Goal: Information Seeking & Learning: Learn about a topic

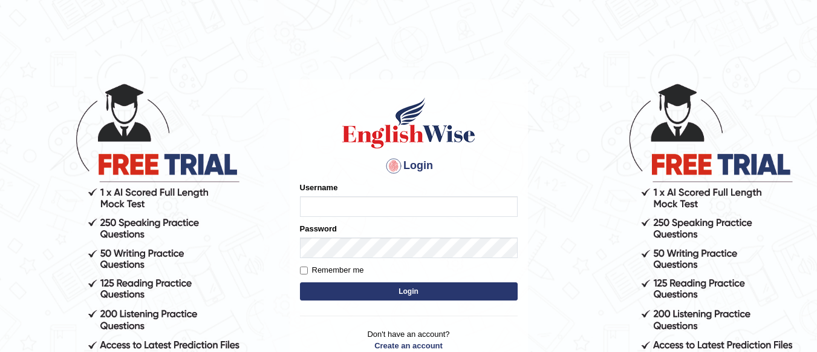
click at [347, 206] on input "Username" at bounding box center [409, 206] width 218 height 21
type input "Tenzinok"
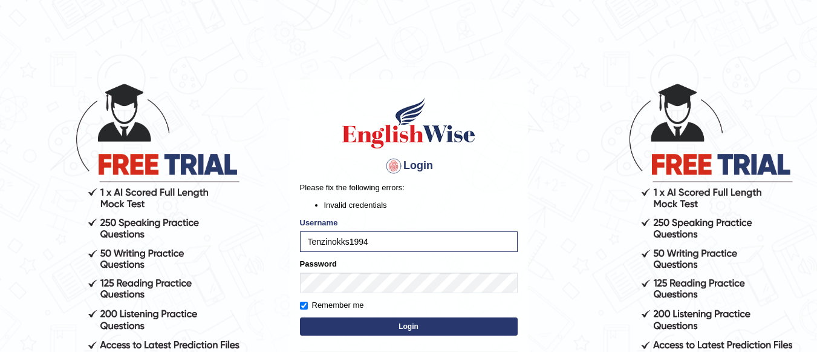
click at [390, 326] on button "Login" at bounding box center [409, 326] width 218 height 18
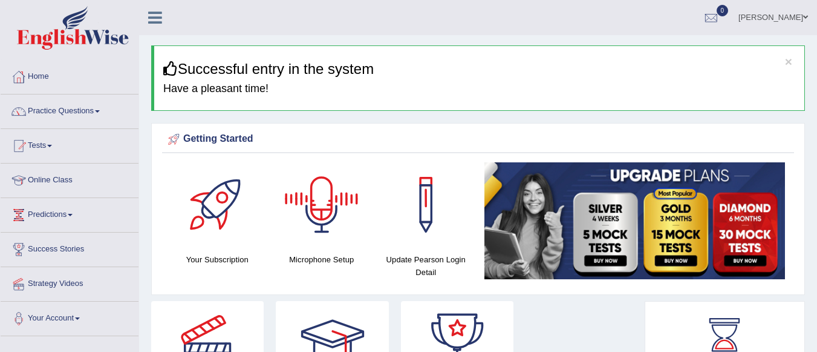
click at [320, 218] on div at bounding box center [322, 204] width 85 height 85
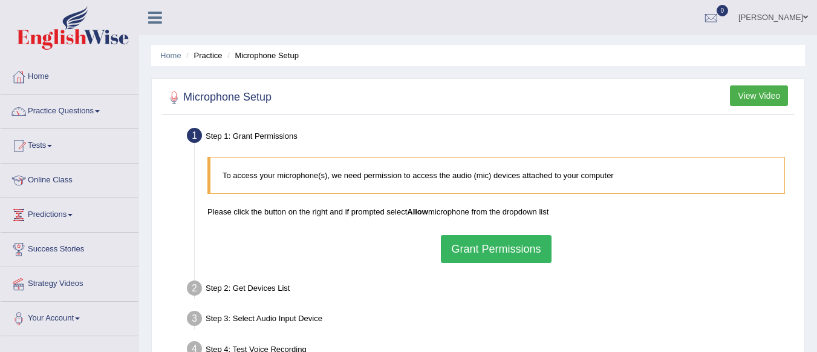
click at [500, 250] on button "Grant Permissions" at bounding box center [496, 249] width 110 height 28
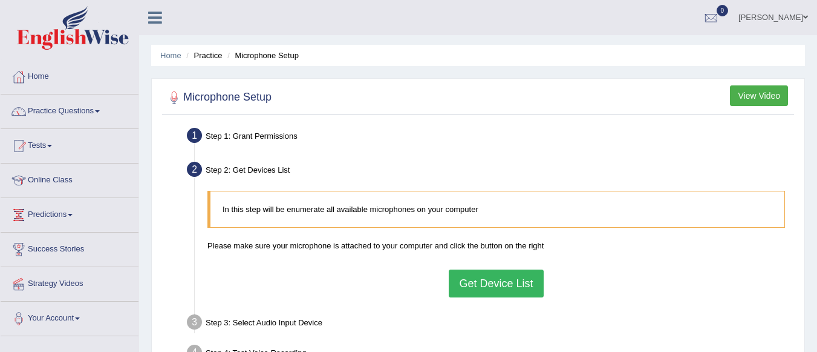
click at [471, 283] on button "Get Device List" at bounding box center [496, 283] width 94 height 28
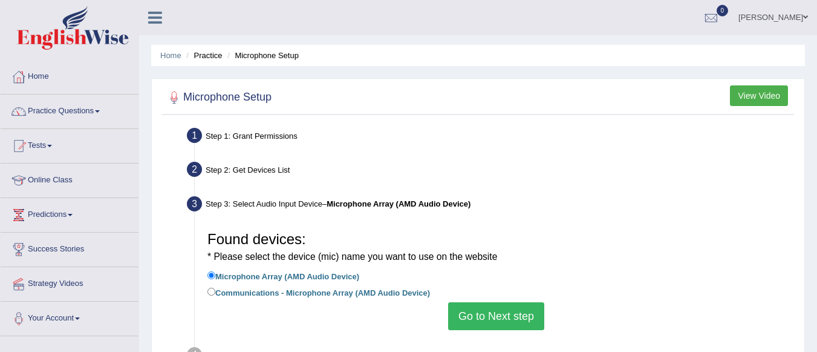
click at [485, 312] on button "Go to Next step" at bounding box center [496, 316] width 96 height 28
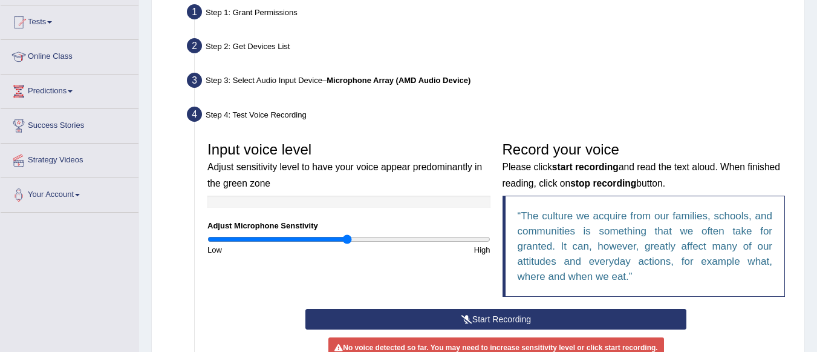
scroll to position [253, 0]
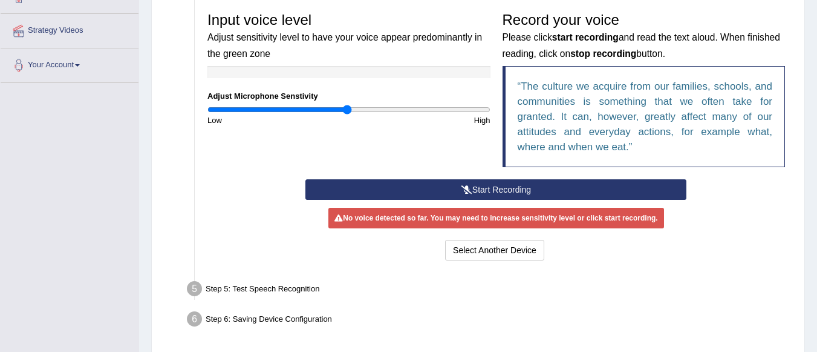
click at [580, 196] on button "Start Recording" at bounding box center [496, 189] width 381 height 21
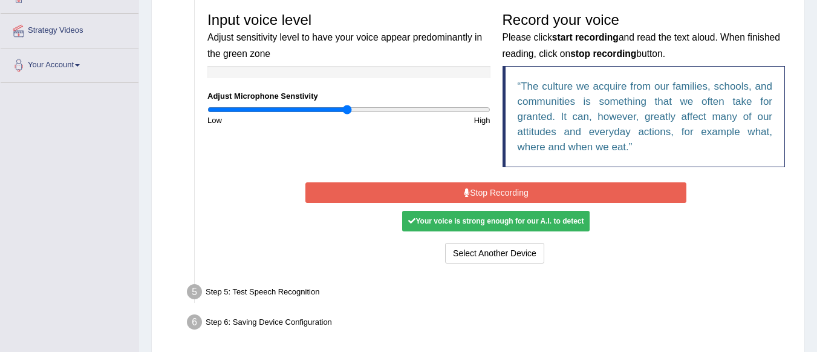
click at [580, 196] on button "Stop Recording" at bounding box center [496, 192] width 381 height 21
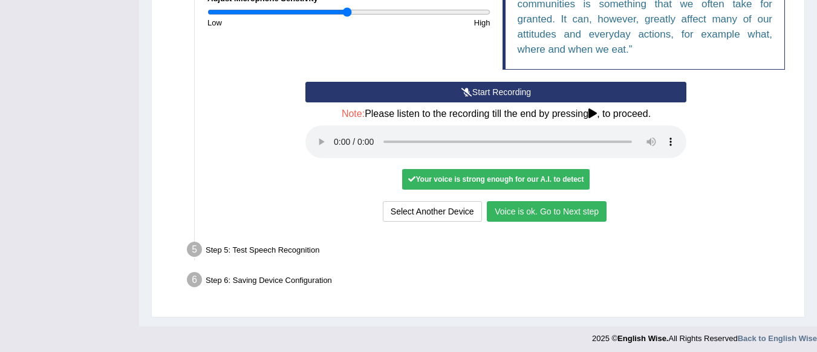
scroll to position [352, 0]
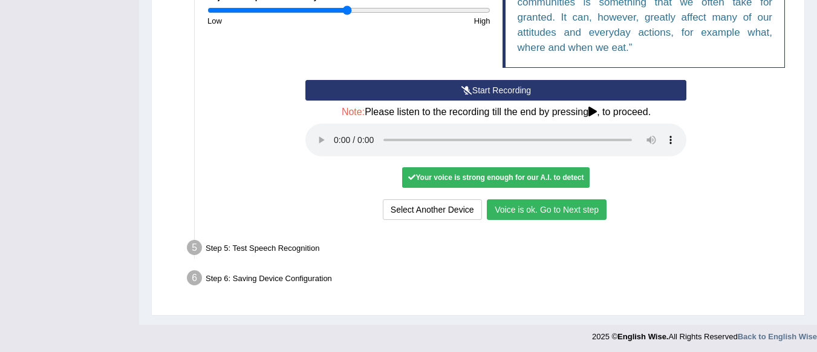
click at [519, 209] on button "Voice is ok. Go to Next step" at bounding box center [547, 209] width 120 height 21
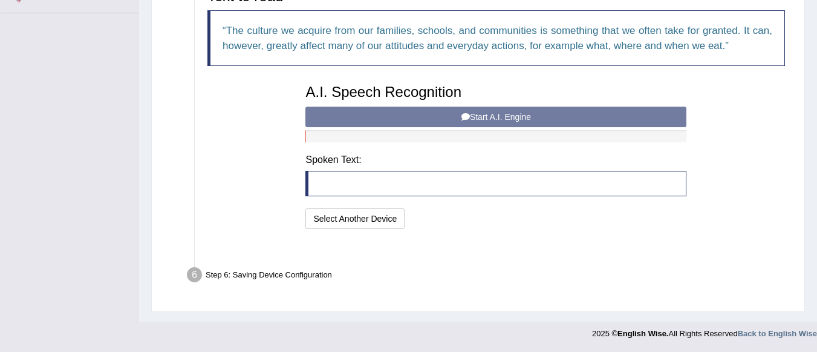
scroll to position [293, 0]
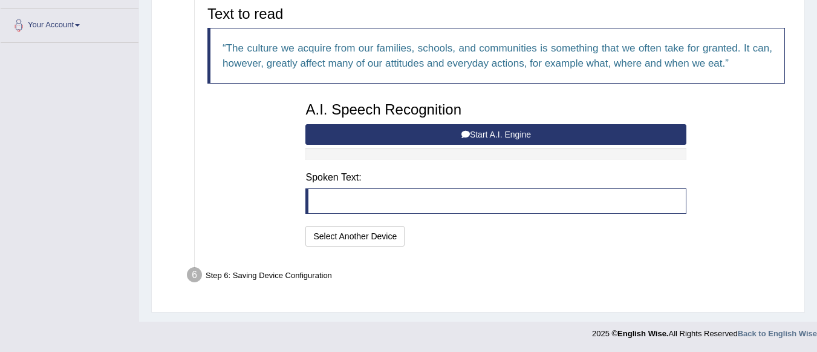
click at [496, 129] on button "Start A.I. Engine" at bounding box center [496, 134] width 381 height 21
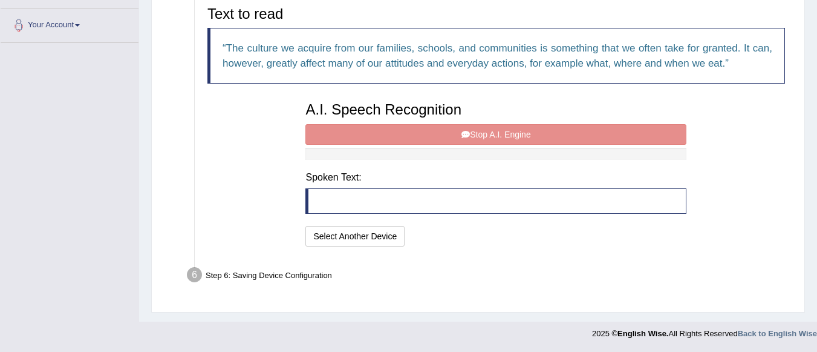
click at [499, 136] on div "A.I. Speech Recognition Start A.I. Engine Stop A.I. Engine Note: Please listen …" at bounding box center [496, 173] width 393 height 154
click at [454, 208] on blockquote at bounding box center [496, 200] width 381 height 25
click at [560, 132] on div "A.I. Speech Recognition Start A.I. Engine Stop A.I. Engine Note: Please listen …" at bounding box center [496, 173] width 393 height 154
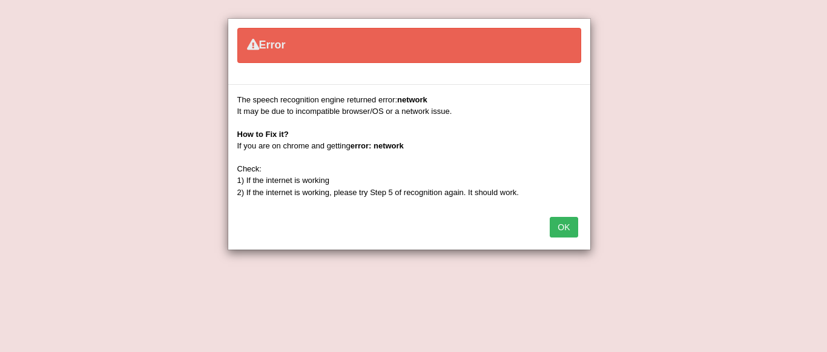
click at [566, 224] on button "OK" at bounding box center [563, 227] width 28 height 21
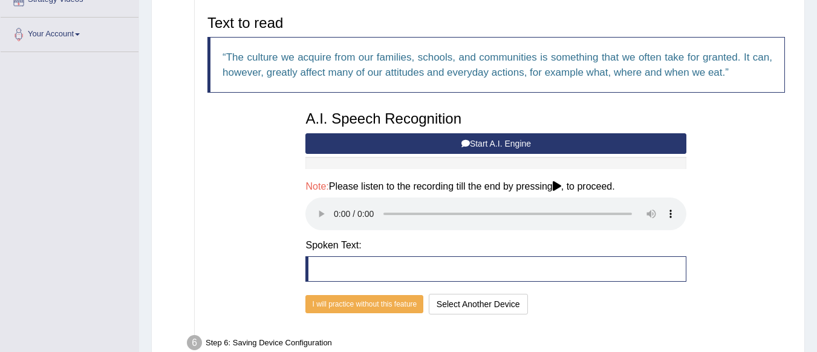
scroll to position [283, 0]
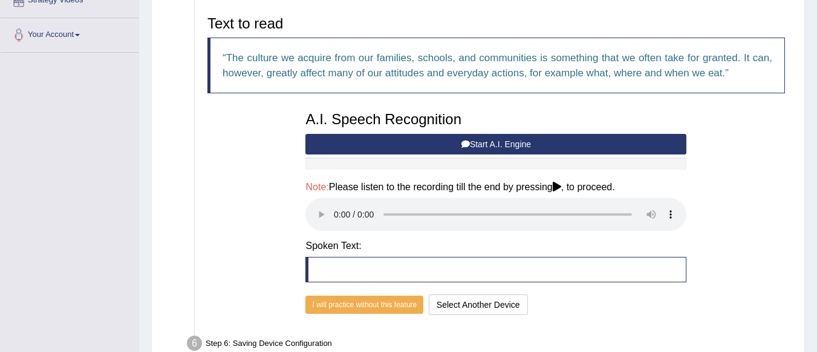
click at [458, 141] on button "Start A.I. Engine" at bounding box center [496, 144] width 381 height 21
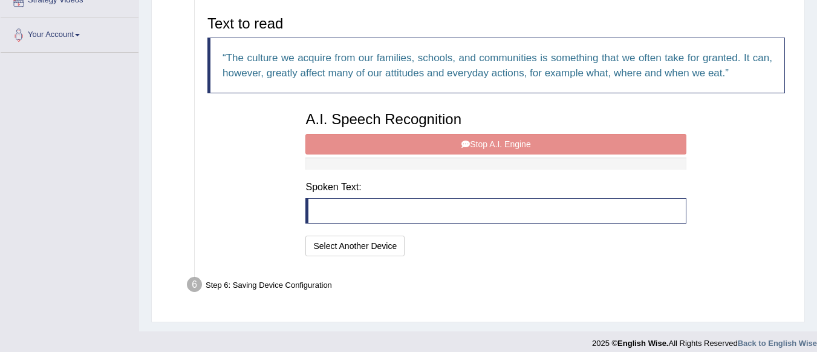
click at [458, 141] on div "A.I. Speech Recognition Start A.I. Engine Stop A.I. Engine Note: Please listen …" at bounding box center [496, 182] width 393 height 154
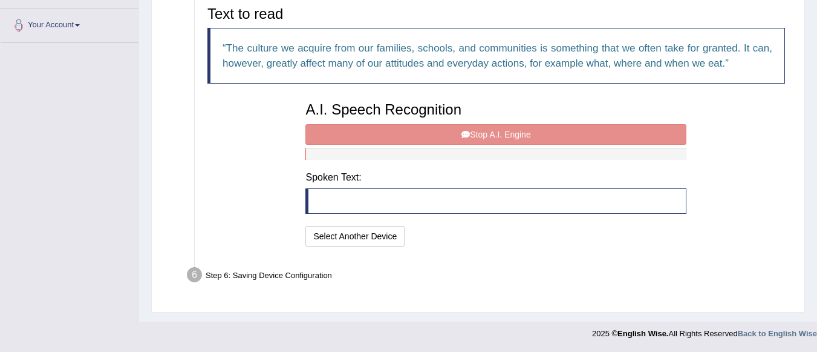
click at [490, 135] on div "A.I. Speech Recognition Start A.I. Engine Stop A.I. Engine Note: Please listen …" at bounding box center [496, 173] width 393 height 154
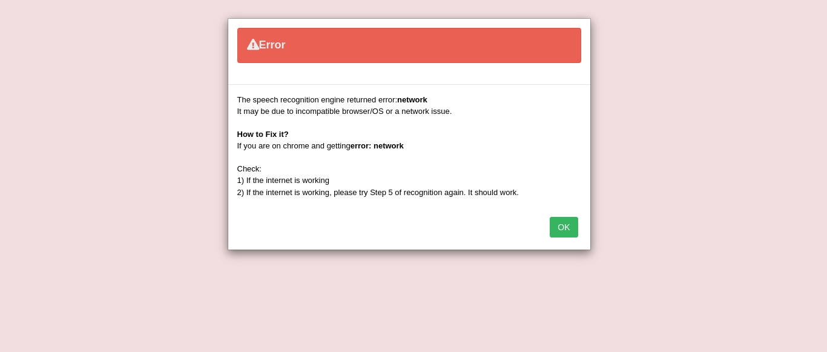
click at [557, 223] on button "OK" at bounding box center [563, 227] width 28 height 21
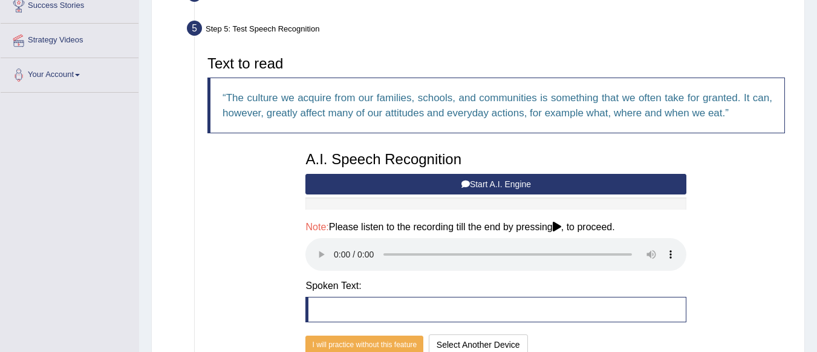
scroll to position [244, 0]
click at [477, 187] on button "Start A.I. Engine" at bounding box center [496, 183] width 381 height 21
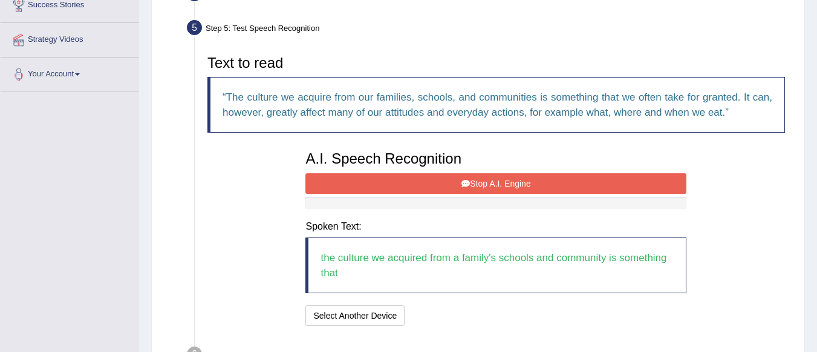
click at [477, 187] on button "Stop A.I. Engine" at bounding box center [496, 183] width 381 height 21
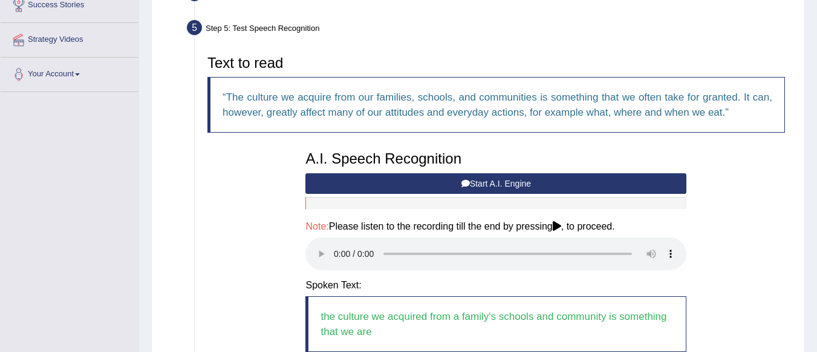
click at [477, 187] on button "Start A.I. Engine" at bounding box center [496, 183] width 381 height 21
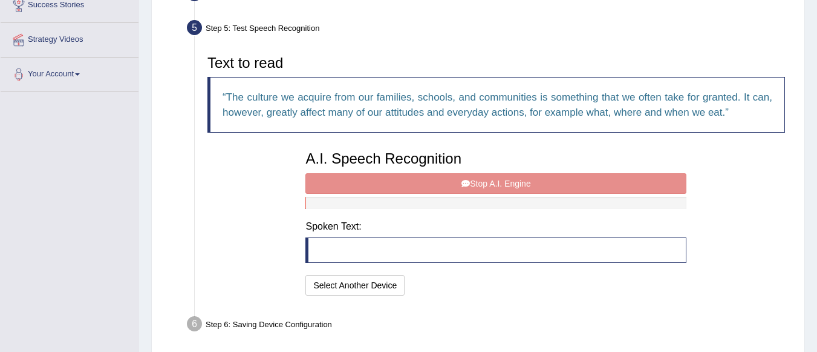
click at [477, 187] on div "A.I. Speech Recognition Start A.I. Engine Stop A.I. Engine Note: Please listen …" at bounding box center [496, 222] width 393 height 154
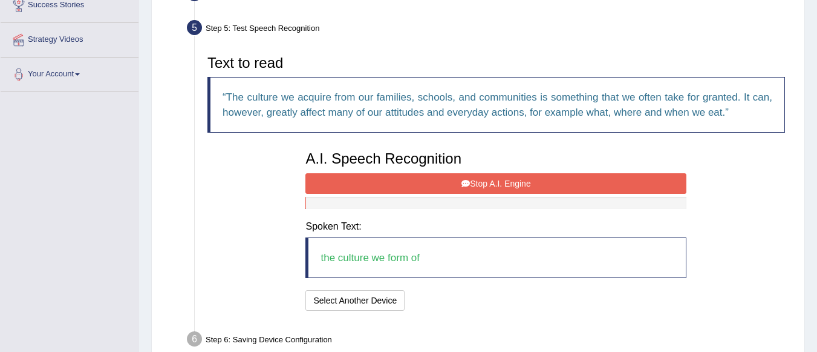
click at [477, 187] on button "Stop A.I. Engine" at bounding box center [496, 183] width 381 height 21
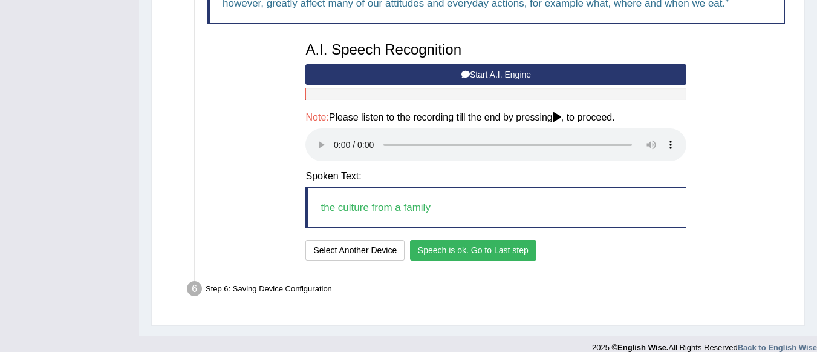
scroll to position [367, 0]
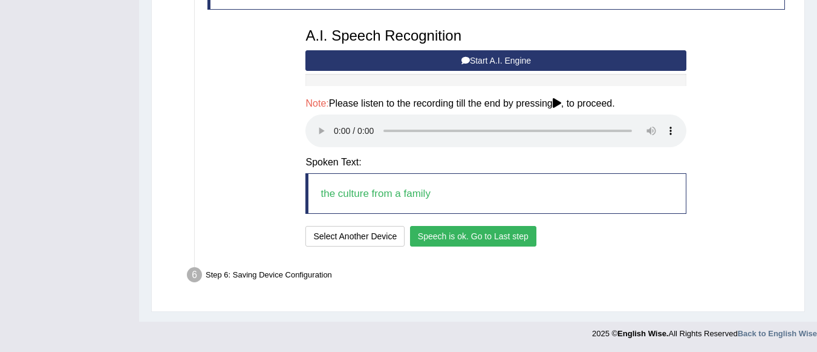
click at [448, 240] on button "Speech is ok. Go to Last step" at bounding box center [473, 236] width 126 height 21
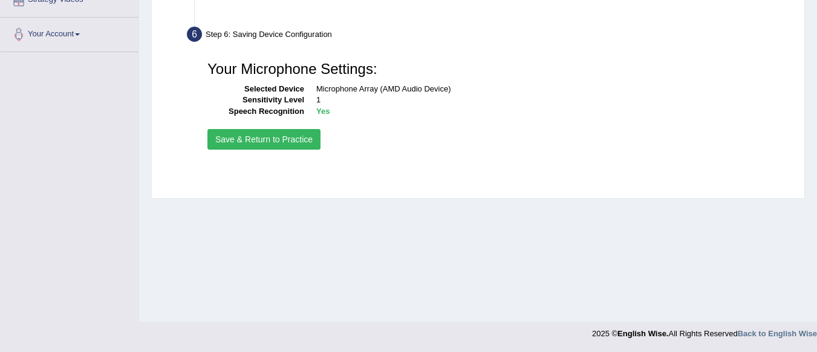
scroll to position [284, 0]
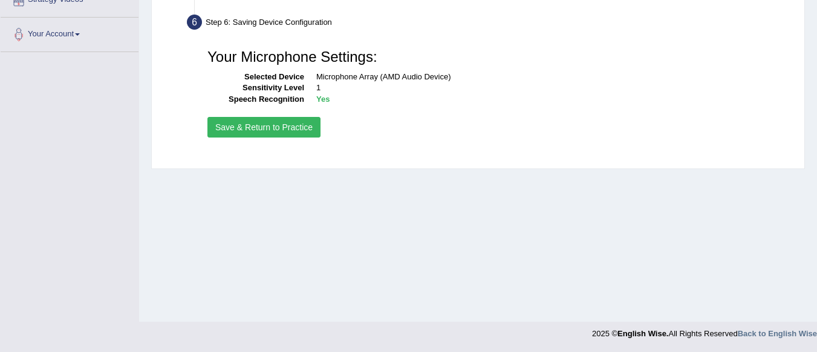
click at [283, 132] on button "Save & Return to Practice" at bounding box center [264, 127] width 113 height 21
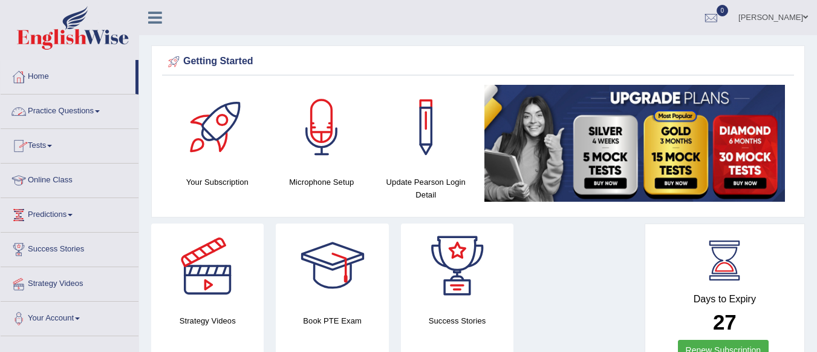
click at [86, 113] on link "Practice Questions" at bounding box center [70, 109] width 138 height 30
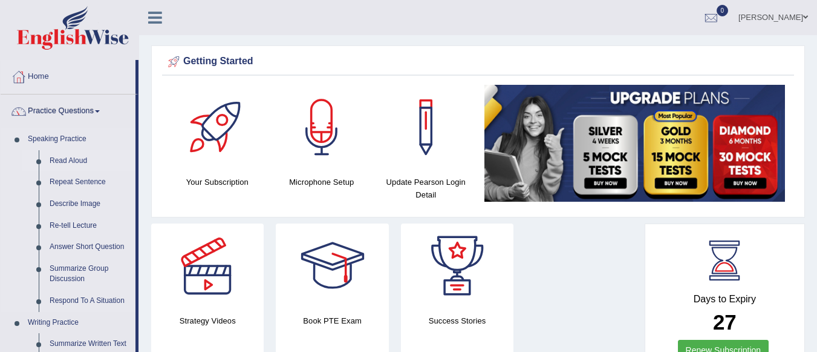
click at [79, 156] on link "Read Aloud" at bounding box center [89, 161] width 91 height 22
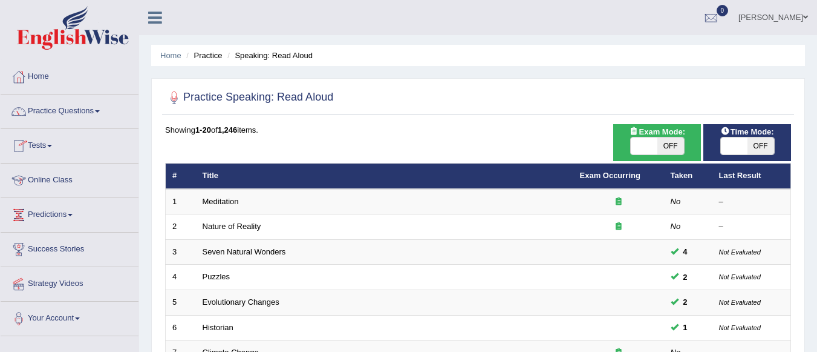
click at [58, 179] on link "Online Class" at bounding box center [70, 178] width 138 height 30
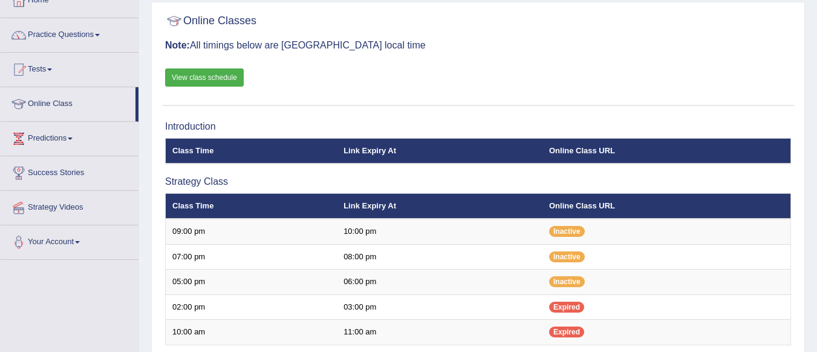
scroll to position [76, 0]
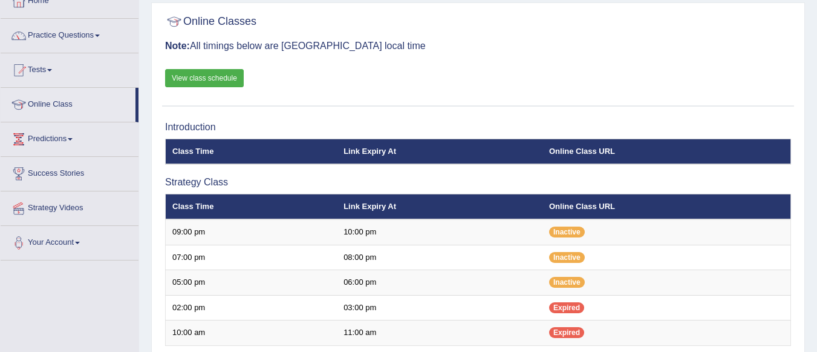
click at [196, 81] on link "View class schedule" at bounding box center [204, 78] width 79 height 18
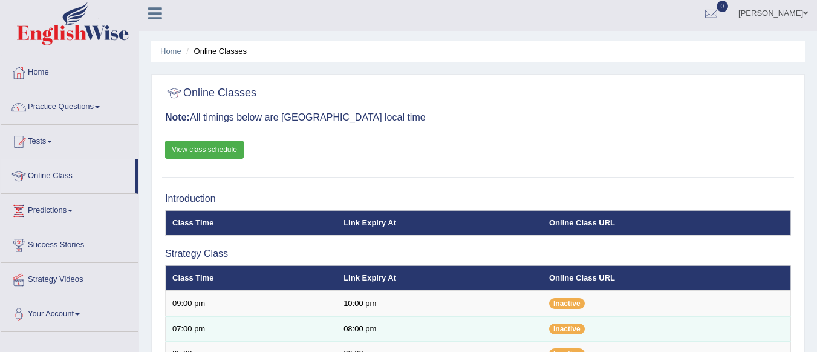
scroll to position [4, 0]
